Goal: Task Accomplishment & Management: Manage account settings

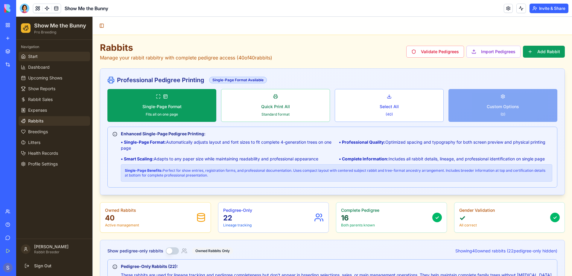
click at [32, 58] on span "Start" at bounding box center [33, 57] width 10 height 6
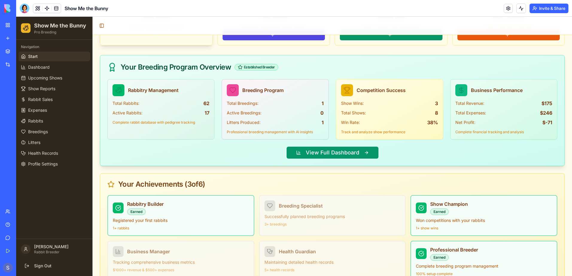
scroll to position [604, 0]
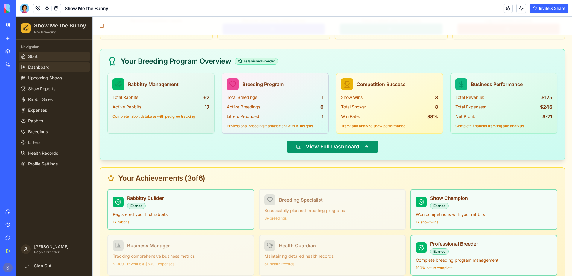
click at [39, 65] on span "Dashboard" at bounding box center [39, 67] width 22 height 6
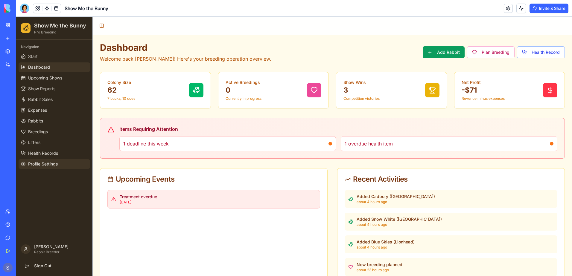
click at [53, 167] on link "Profile Settings" at bounding box center [54, 164] width 71 height 10
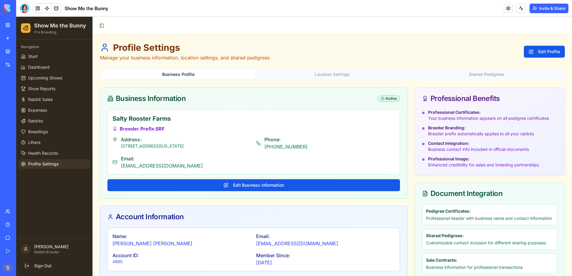
click at [184, 77] on button "Business Profile" at bounding box center [178, 75] width 154 height 10
click at [38, 67] on span "Dashboard" at bounding box center [39, 67] width 22 height 6
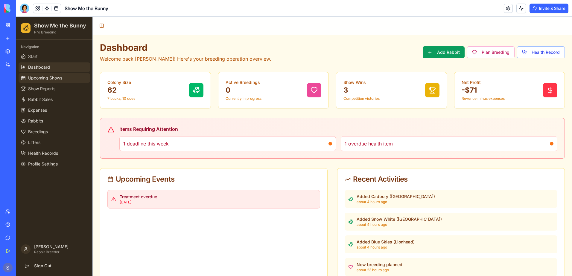
click at [36, 79] on span "Upcoming Shows" at bounding box center [45, 78] width 34 height 6
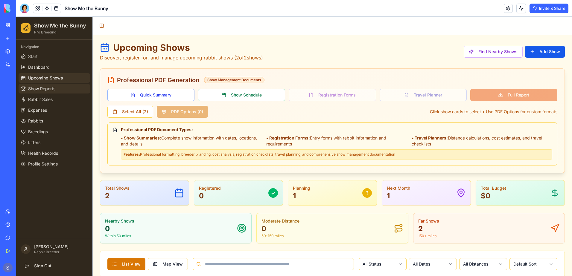
click at [38, 92] on link "Show Reports" at bounding box center [54, 89] width 71 height 10
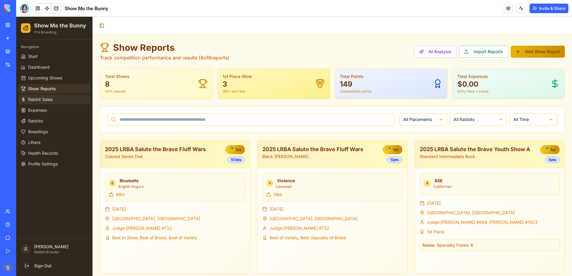
click at [36, 103] on link "Rabbit Sales" at bounding box center [54, 100] width 71 height 10
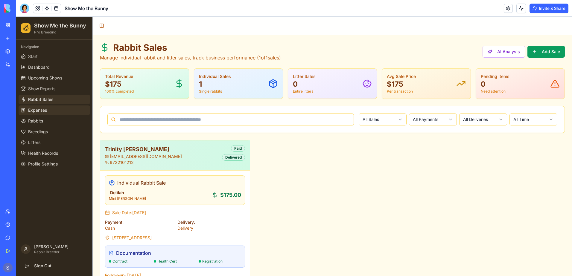
click at [36, 112] on span "Expenses" at bounding box center [37, 110] width 19 height 6
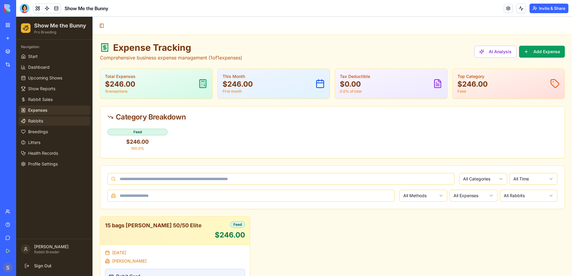
click at [35, 119] on span "Rabbits" at bounding box center [35, 121] width 15 height 6
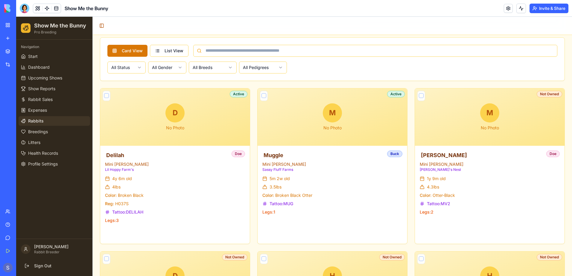
scroll to position [329, 0]
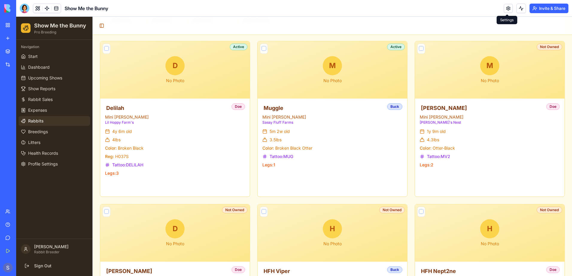
click at [511, 11] on link at bounding box center [508, 8] width 9 height 9
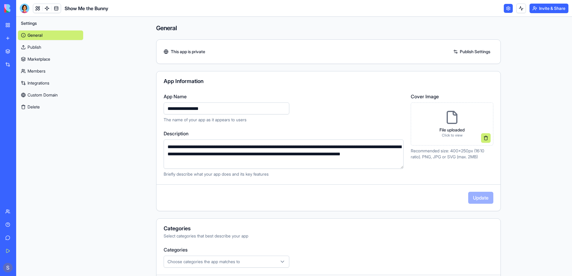
drag, startPoint x: 163, startPoint y: 146, endPoint x: 250, endPoint y: 163, distance: 89.0
click at [250, 163] on textarea "**********" at bounding box center [284, 154] width 240 height 29
